Goal: Contribute content: Contribute content

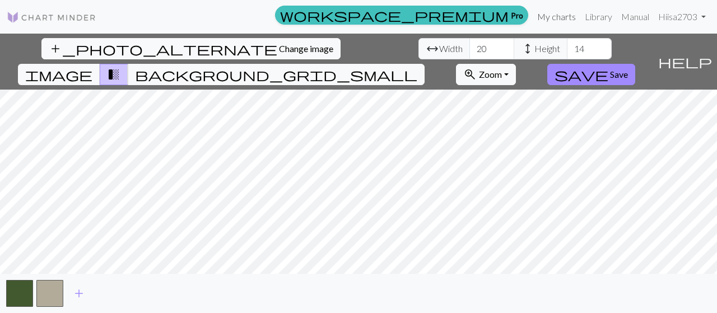
click at [537, 18] on link "My charts" at bounding box center [557, 17] width 48 height 22
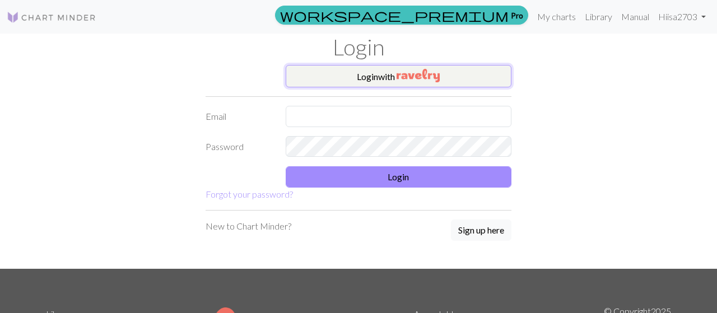
click at [449, 75] on button "Login with" at bounding box center [399, 76] width 226 height 22
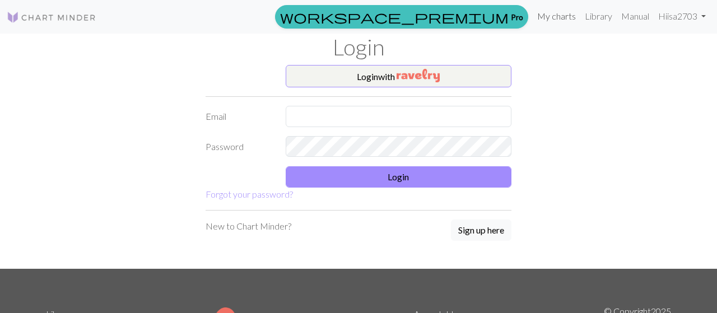
click at [543, 11] on link "My charts" at bounding box center [557, 16] width 48 height 22
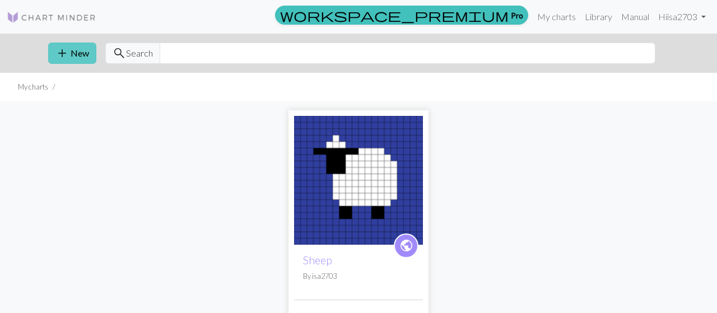
click at [73, 49] on button "add New" at bounding box center [72, 53] width 48 height 21
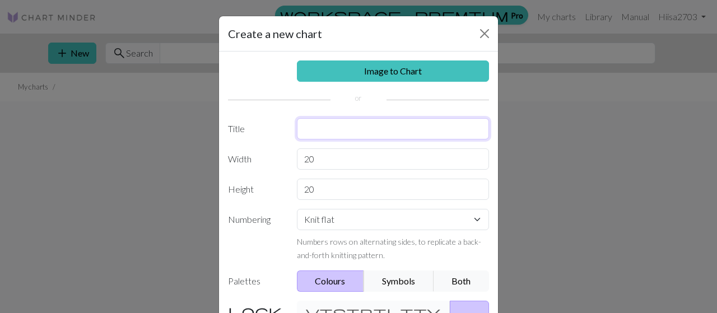
click at [345, 134] on input "text" at bounding box center [393, 128] width 193 height 21
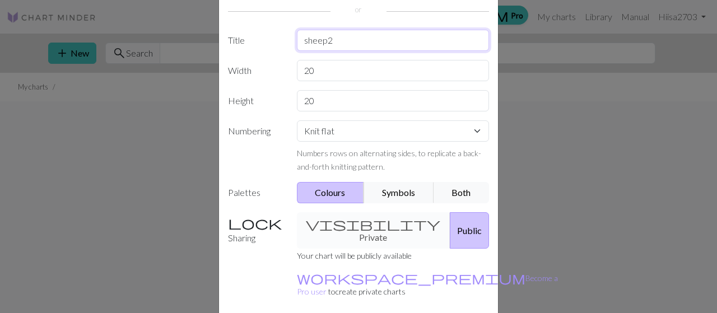
scroll to position [127, 0]
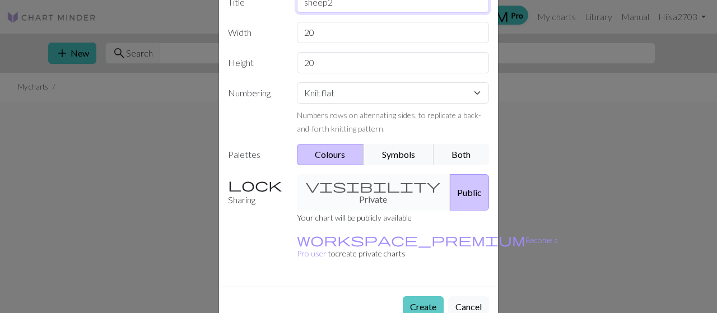
type input "sheep2"
click at [421, 296] on button "Create" at bounding box center [423, 306] width 41 height 21
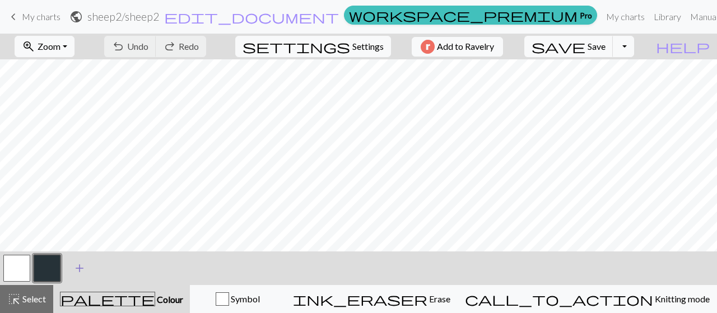
click at [82, 267] on span "add" at bounding box center [79, 269] width 13 height 16
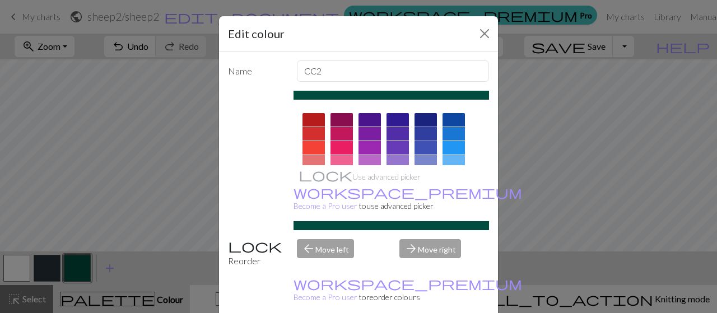
click at [425, 131] on div at bounding box center [426, 133] width 22 height 13
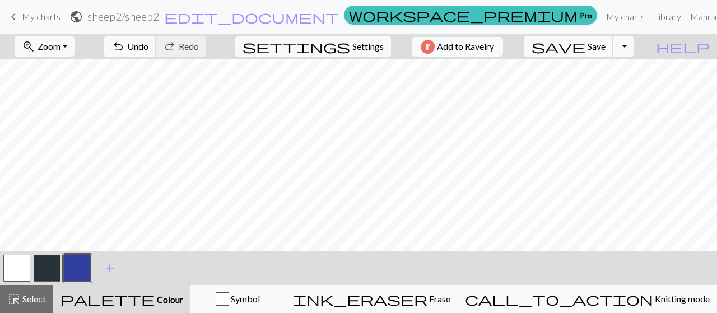
click at [43, 276] on button "button" at bounding box center [47, 268] width 27 height 27
click at [78, 272] on button "button" at bounding box center [77, 268] width 27 height 27
click at [15, 275] on button "button" at bounding box center [16, 268] width 27 height 27
click at [20, 273] on button "button" at bounding box center [16, 268] width 27 height 27
click at [20, 273] on div "Edit colour Name MC Use advanced picker workspace_premium Become a Pro user to …" at bounding box center [358, 156] width 717 height 313
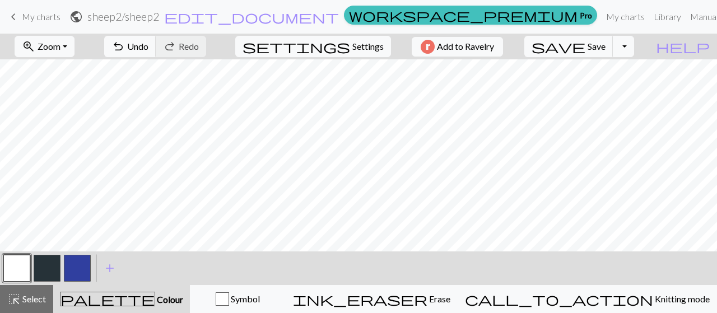
click at [19, 269] on button "button" at bounding box center [16, 268] width 27 height 27
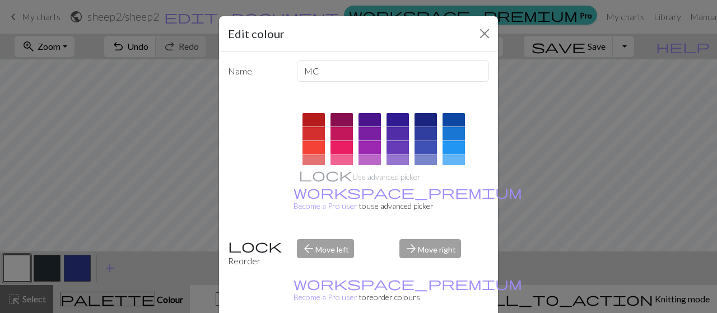
click at [423, 133] on div at bounding box center [426, 133] width 22 height 13
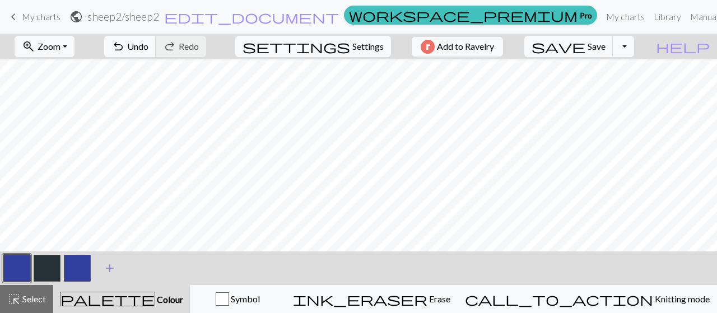
click at [107, 268] on span "add" at bounding box center [109, 269] width 13 height 16
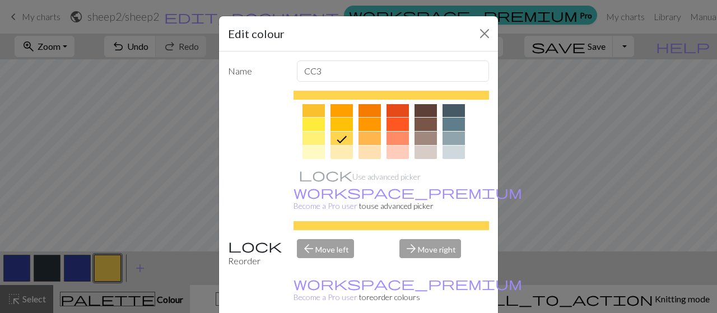
scroll to position [257, 0]
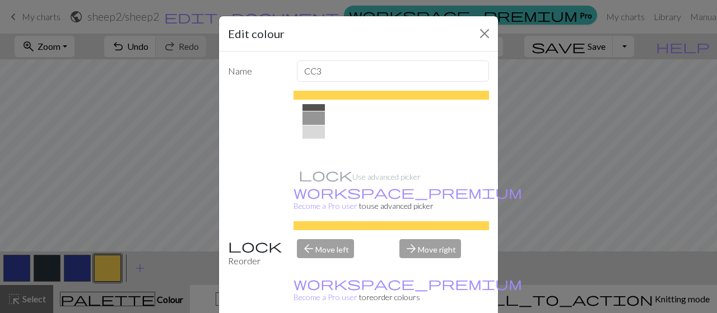
click at [315, 146] on div at bounding box center [314, 146] width 22 height 13
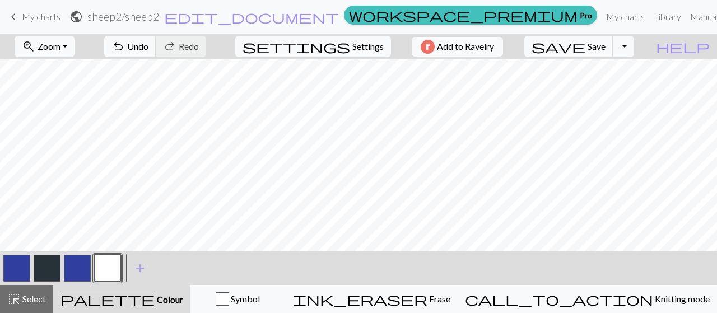
click at [50, 267] on button "button" at bounding box center [47, 268] width 27 height 27
click at [72, 265] on button "button" at bounding box center [77, 268] width 27 height 27
click at [47, 262] on button "button" at bounding box center [47, 268] width 27 height 27
click at [106, 263] on button "button" at bounding box center [107, 268] width 27 height 27
click at [71, 275] on button "button" at bounding box center [77, 268] width 27 height 27
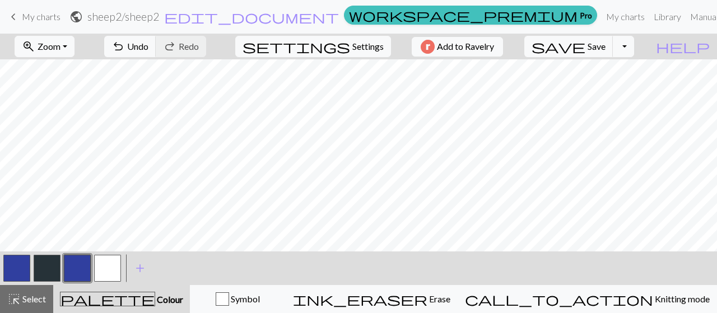
click at [110, 267] on button "button" at bounding box center [107, 268] width 27 height 27
click at [82, 261] on button "button" at bounding box center [77, 268] width 27 height 27
click at [42, 267] on button "button" at bounding box center [47, 268] width 27 height 27
click at [110, 266] on button "button" at bounding box center [107, 268] width 27 height 27
click at [87, 270] on button "button" at bounding box center [77, 268] width 27 height 27
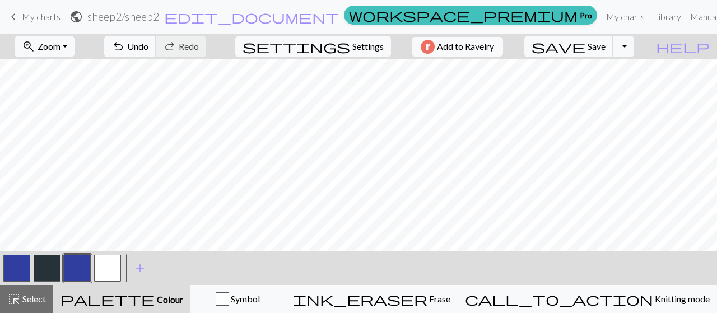
click at [107, 267] on button "button" at bounding box center [107, 268] width 27 height 27
click at [342, 43] on span "settings" at bounding box center [297, 47] width 108 height 16
select select "aran"
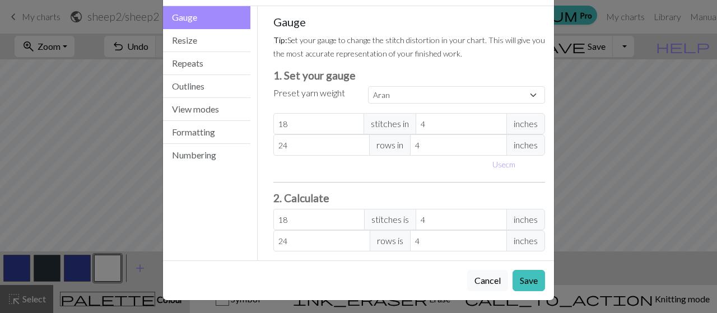
scroll to position [42, 0]
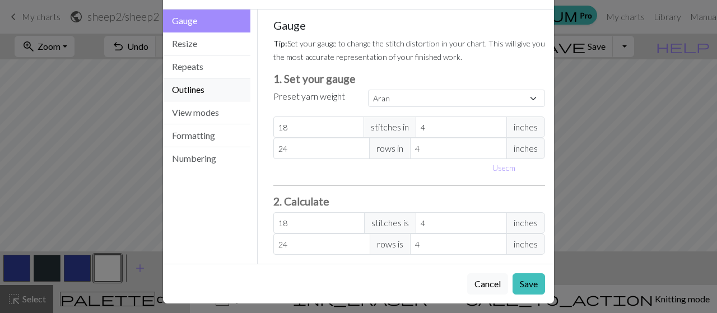
click at [225, 87] on button "Outlines" at bounding box center [206, 89] width 87 height 23
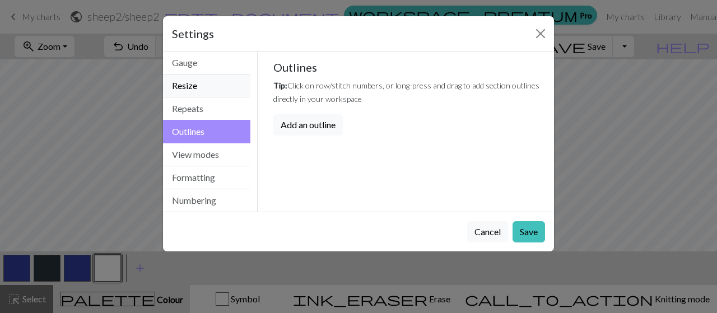
click at [220, 83] on button "Resize" at bounding box center [206, 86] width 87 height 23
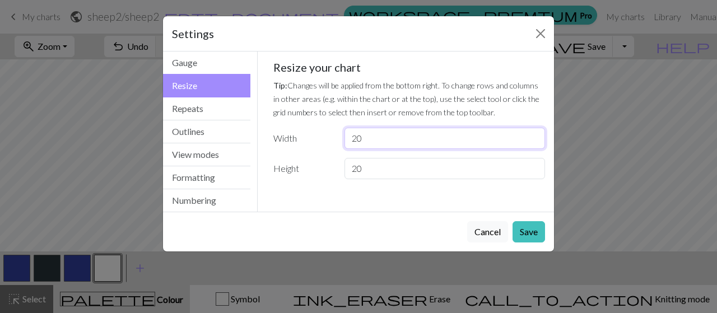
drag, startPoint x: 366, startPoint y: 136, endPoint x: 350, endPoint y: 138, distance: 16.5
click at [350, 138] on input "20" at bounding box center [445, 138] width 201 height 21
type input "30"
drag, startPoint x: 374, startPoint y: 171, endPoint x: 340, endPoint y: 173, distance: 34.2
click at [345, 173] on input "20" at bounding box center [445, 168] width 201 height 21
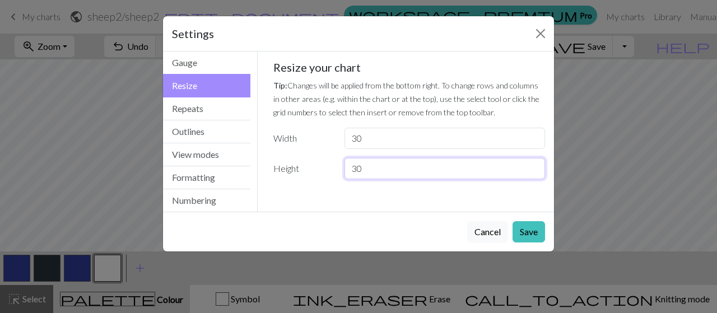
type input "30"
click at [531, 224] on button "Save" at bounding box center [529, 231] width 32 height 21
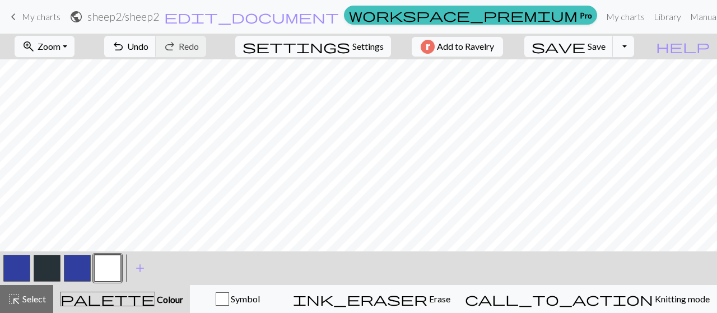
click at [68, 277] on button "button" at bounding box center [77, 268] width 27 height 27
click at [104, 272] on button "button" at bounding box center [107, 268] width 27 height 27
click at [53, 266] on button "button" at bounding box center [47, 268] width 27 height 27
click at [111, 264] on button "button" at bounding box center [107, 268] width 27 height 27
click at [82, 273] on button "button" at bounding box center [77, 268] width 27 height 27
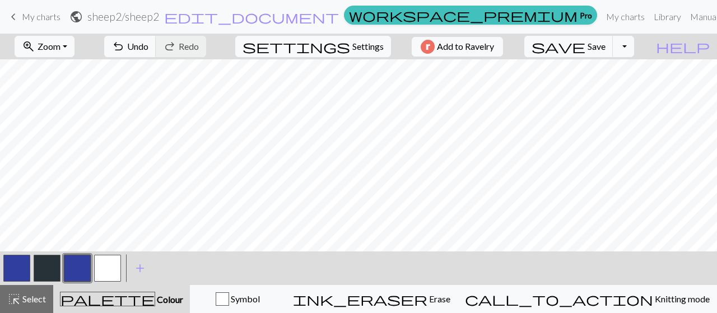
click at [106, 262] on button "button" at bounding box center [107, 268] width 27 height 27
click at [84, 275] on button "button" at bounding box center [77, 268] width 27 height 27
click at [103, 267] on button "button" at bounding box center [107, 268] width 27 height 27
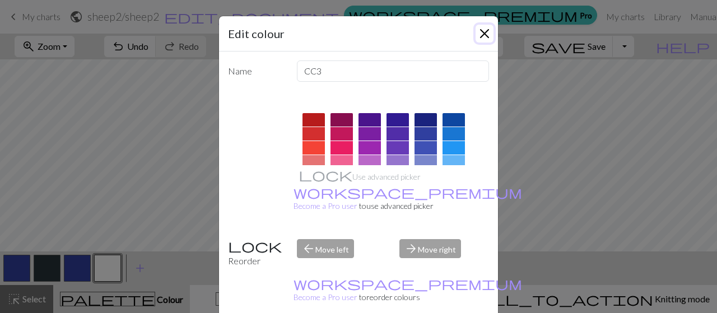
click at [489, 31] on button "Close" at bounding box center [485, 34] width 18 height 18
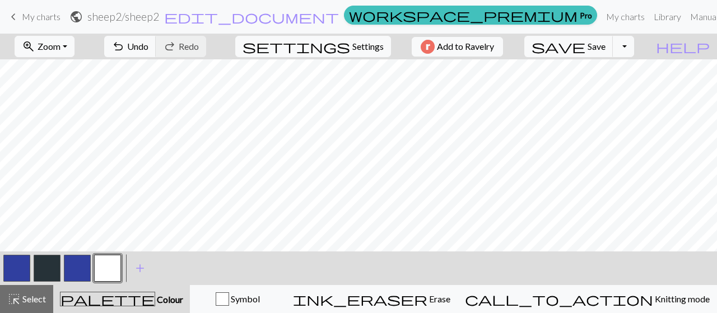
click at [75, 270] on button "button" at bounding box center [77, 268] width 27 height 27
click at [108, 263] on button "button" at bounding box center [107, 268] width 27 height 27
click at [86, 267] on button "button" at bounding box center [77, 268] width 27 height 27
click at [108, 273] on button "button" at bounding box center [107, 268] width 27 height 27
click at [85, 263] on button "button" at bounding box center [77, 268] width 27 height 27
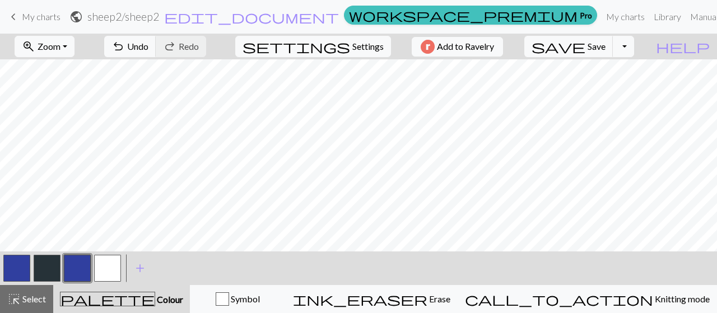
click at [103, 264] on button "button" at bounding box center [107, 268] width 27 height 27
click at [76, 278] on button "button" at bounding box center [77, 268] width 27 height 27
click at [111, 267] on button "button" at bounding box center [107, 268] width 27 height 27
click at [73, 272] on button "button" at bounding box center [77, 268] width 27 height 27
click at [109, 268] on button "button" at bounding box center [107, 268] width 27 height 27
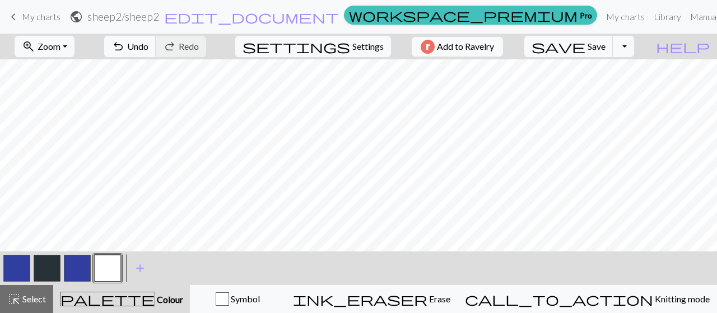
click at [71, 273] on button "button" at bounding box center [77, 268] width 27 height 27
click at [96, 266] on button "button" at bounding box center [107, 268] width 27 height 27
click at [47, 270] on button "button" at bounding box center [47, 268] width 27 height 27
click at [77, 270] on button "button" at bounding box center [77, 268] width 27 height 27
click at [40, 265] on button "button" at bounding box center [47, 268] width 27 height 27
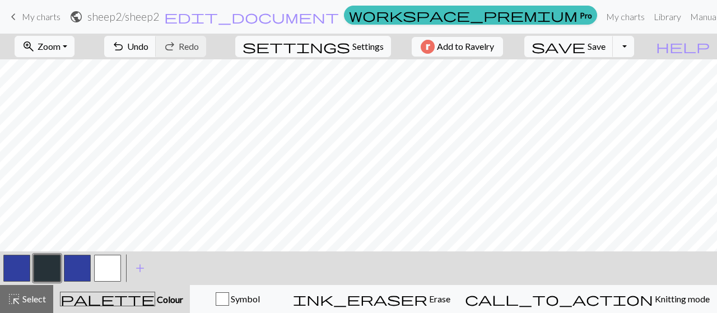
click at [78, 268] on button "button" at bounding box center [77, 268] width 27 height 27
click at [44, 263] on button "button" at bounding box center [47, 268] width 27 height 27
click at [74, 272] on button "button" at bounding box center [77, 268] width 27 height 27
click at [39, 274] on button "button" at bounding box center [47, 268] width 27 height 27
click at [101, 271] on button "button" at bounding box center [107, 268] width 27 height 27
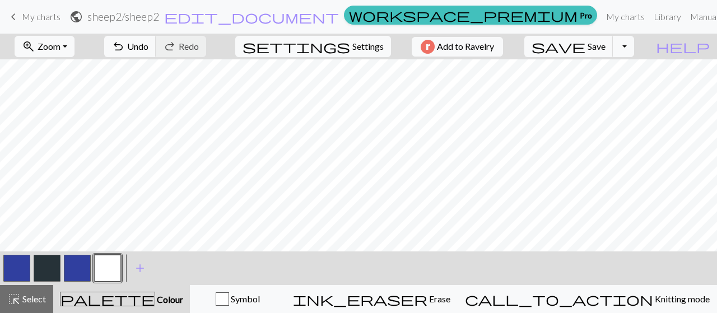
click at [76, 264] on button "button" at bounding box center [77, 268] width 27 height 27
click at [38, 265] on button "button" at bounding box center [47, 268] width 27 height 27
click at [68, 263] on button "button" at bounding box center [77, 268] width 27 height 27
click at [48, 260] on button "button" at bounding box center [47, 268] width 27 height 27
click at [70, 276] on button "button" at bounding box center [77, 268] width 27 height 27
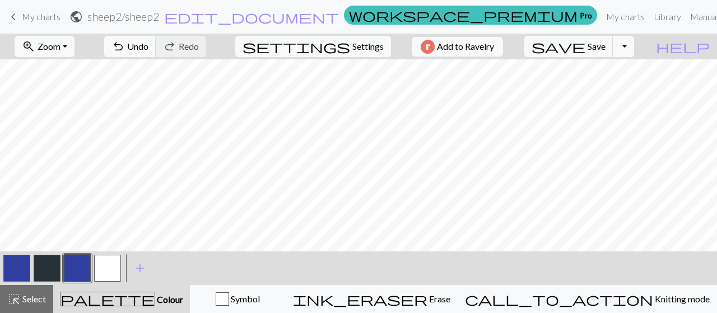
click at [36, 259] on button "button" at bounding box center [47, 268] width 27 height 27
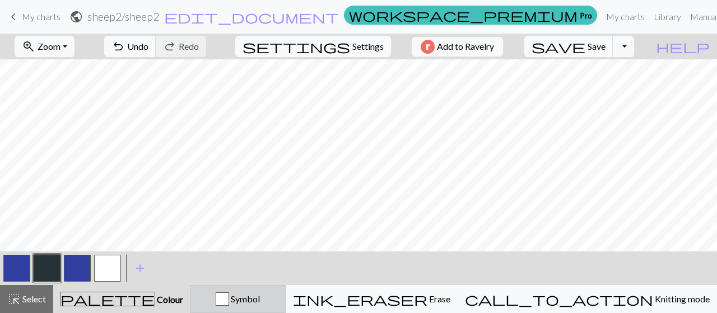
click at [260, 296] on span "Symbol" at bounding box center [244, 299] width 31 height 11
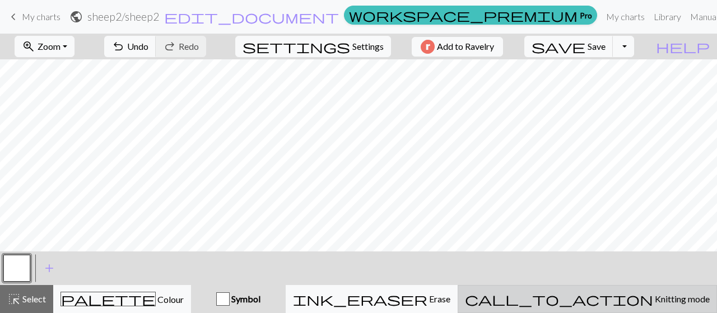
click at [626, 291] on button "call_to_action Knitting mode Knitting mode" at bounding box center [587, 299] width 259 height 28
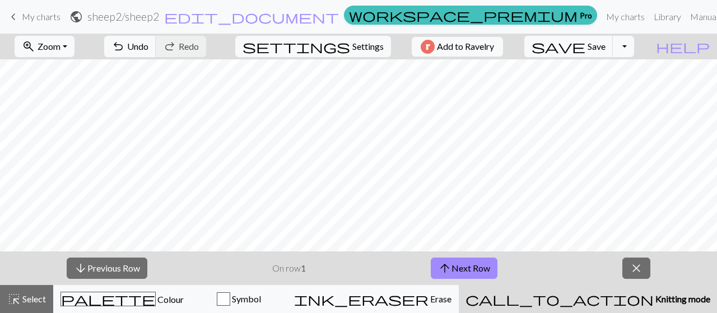
click at [268, 262] on div "arrow_downward Previous Row On row 1 arrow_upward Next Row close" at bounding box center [358, 269] width 717 height 34
click at [458, 282] on div "arrow_downward Previous Row On row 1 arrow_upward Next Row close" at bounding box center [358, 269] width 717 height 34
click at [455, 272] on button "arrow_upward Next Row" at bounding box center [464, 268] width 67 height 21
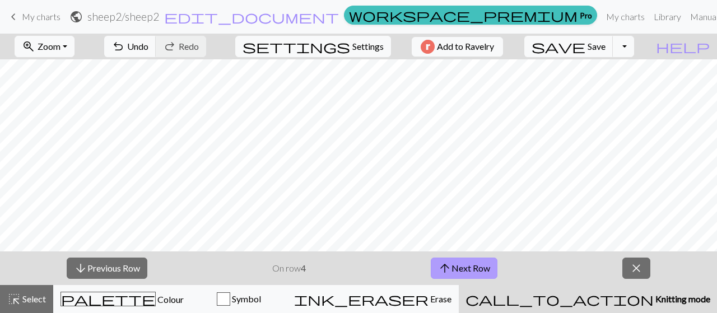
click at [455, 272] on button "arrow_upward Next Row" at bounding box center [464, 268] width 67 height 21
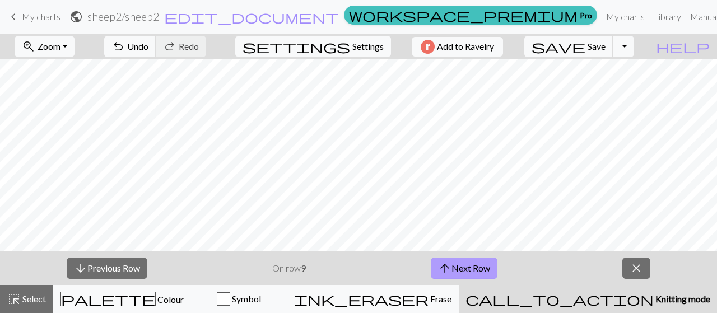
click at [455, 272] on button "arrow_upward Next Row" at bounding box center [464, 268] width 67 height 21
click at [455, 272] on button "arrow_upward Next Row" at bounding box center [466, 268] width 67 height 21
click at [116, 270] on button "arrow_downward Previous Row" at bounding box center [106, 268] width 81 height 21
click at [116, 270] on button "arrow_downward Previous Row" at bounding box center [107, 268] width 81 height 21
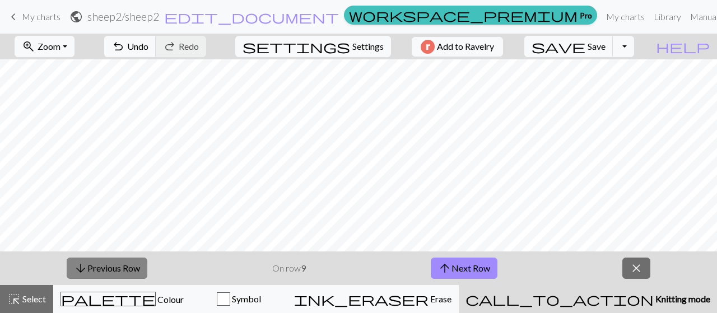
click at [116, 270] on button "arrow_downward Previous Row" at bounding box center [107, 268] width 81 height 21
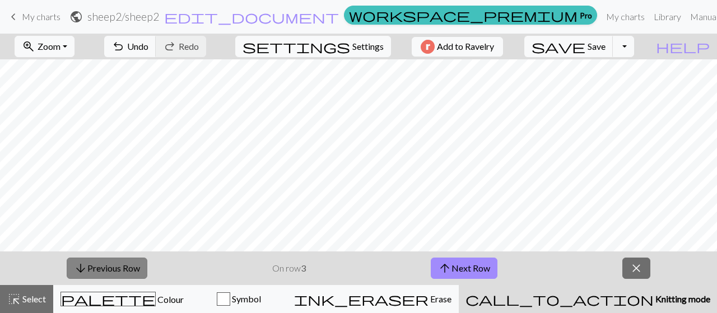
click at [116, 270] on button "arrow_downward Previous Row" at bounding box center [107, 268] width 81 height 21
click at [122, 273] on button "arrow_downward Previous Row" at bounding box center [107, 268] width 81 height 21
click at [364, 167] on div "zoom_in Zoom Zoom Fit all Fit width Fit height 50% 100% 150% 200% undo Undo Und…" at bounding box center [358, 174] width 717 height 280
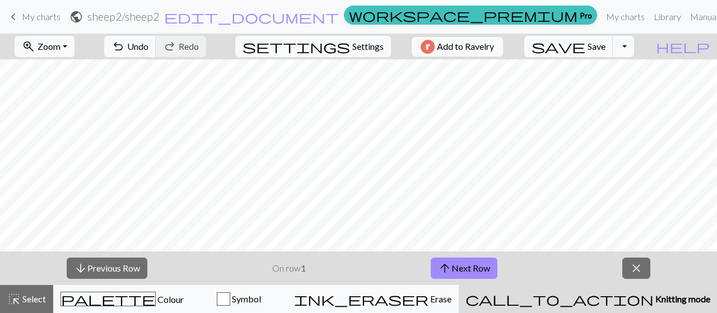
scroll to position [21, 0]
click at [466, 277] on button "arrow_upward Next Row" at bounding box center [464, 268] width 67 height 21
click at [117, 261] on button "arrow_downward Previous Row" at bounding box center [107, 268] width 81 height 21
click at [643, 276] on span "close" at bounding box center [636, 269] width 13 height 16
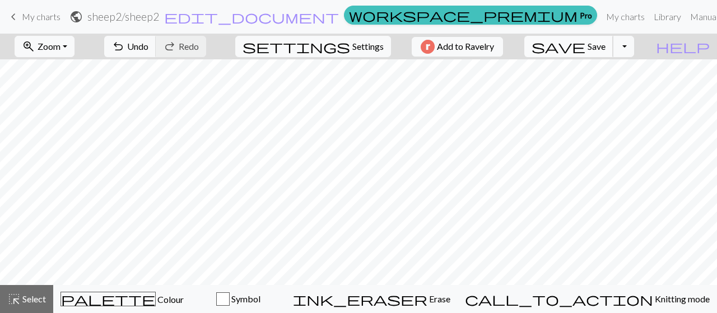
click at [606, 45] on span "Save" at bounding box center [597, 46] width 18 height 11
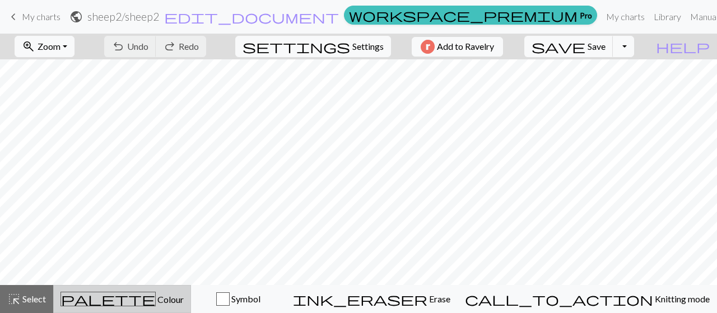
click at [160, 299] on div "palette Colour Colour" at bounding box center [122, 299] width 123 height 15
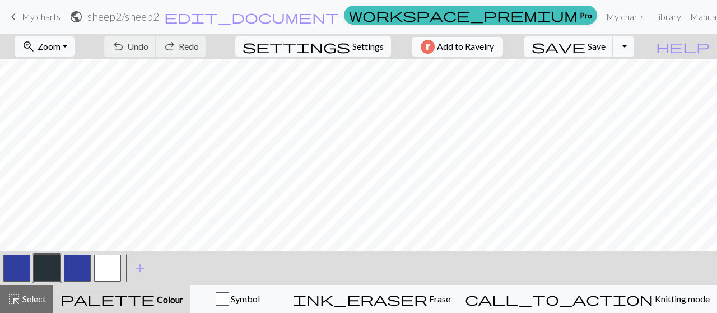
click at [102, 266] on button "button" at bounding box center [107, 268] width 27 height 27
click at [67, 276] on button "button" at bounding box center [77, 268] width 27 height 27
